Goal: Task Accomplishment & Management: Use online tool/utility

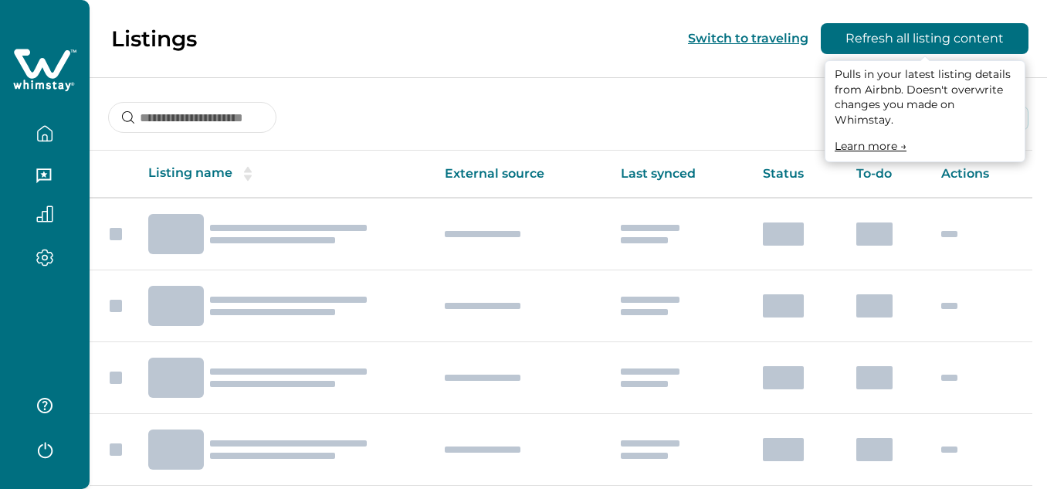
click at [901, 42] on button "Refresh all listing content" at bounding box center [924, 38] width 208 height 31
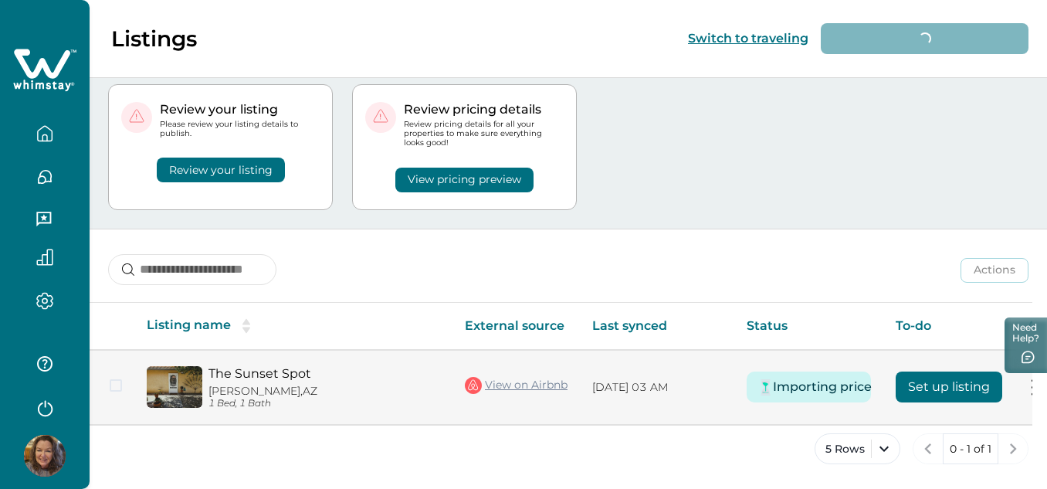
scroll to position [56, 0]
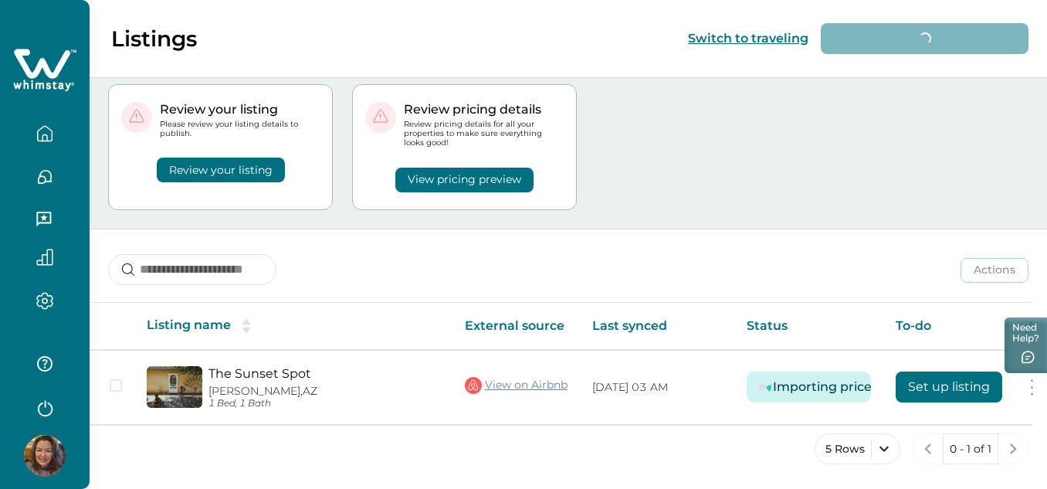
click at [468, 167] on button "View pricing preview" at bounding box center [464, 179] width 138 height 25
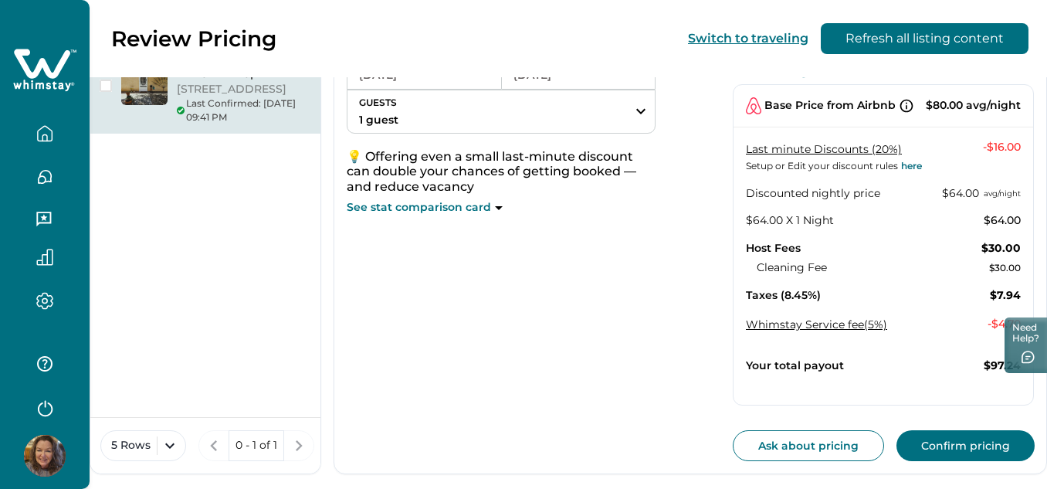
scroll to position [185, 0]
